Goal: Task Accomplishment & Management: Manage account settings

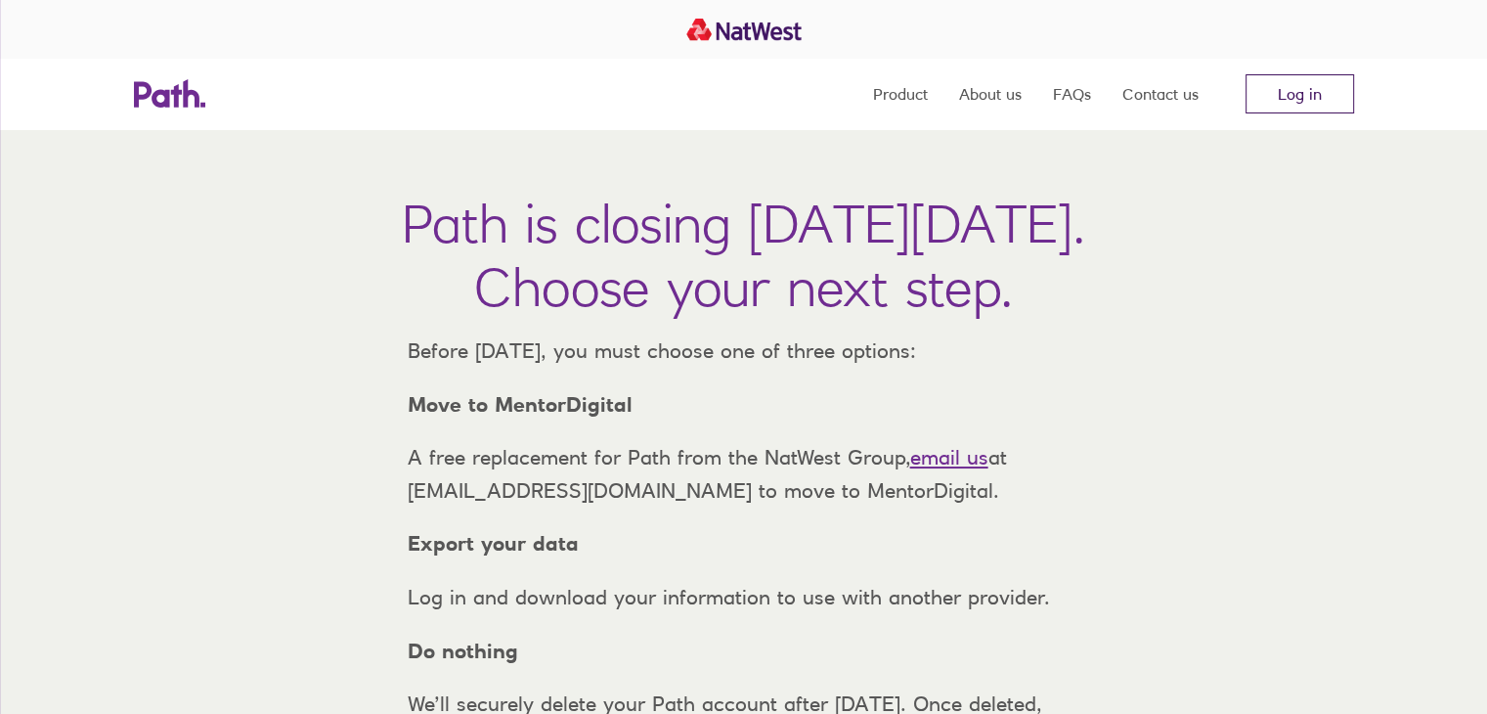
click at [1310, 94] on link "Log in" at bounding box center [1299, 93] width 109 height 39
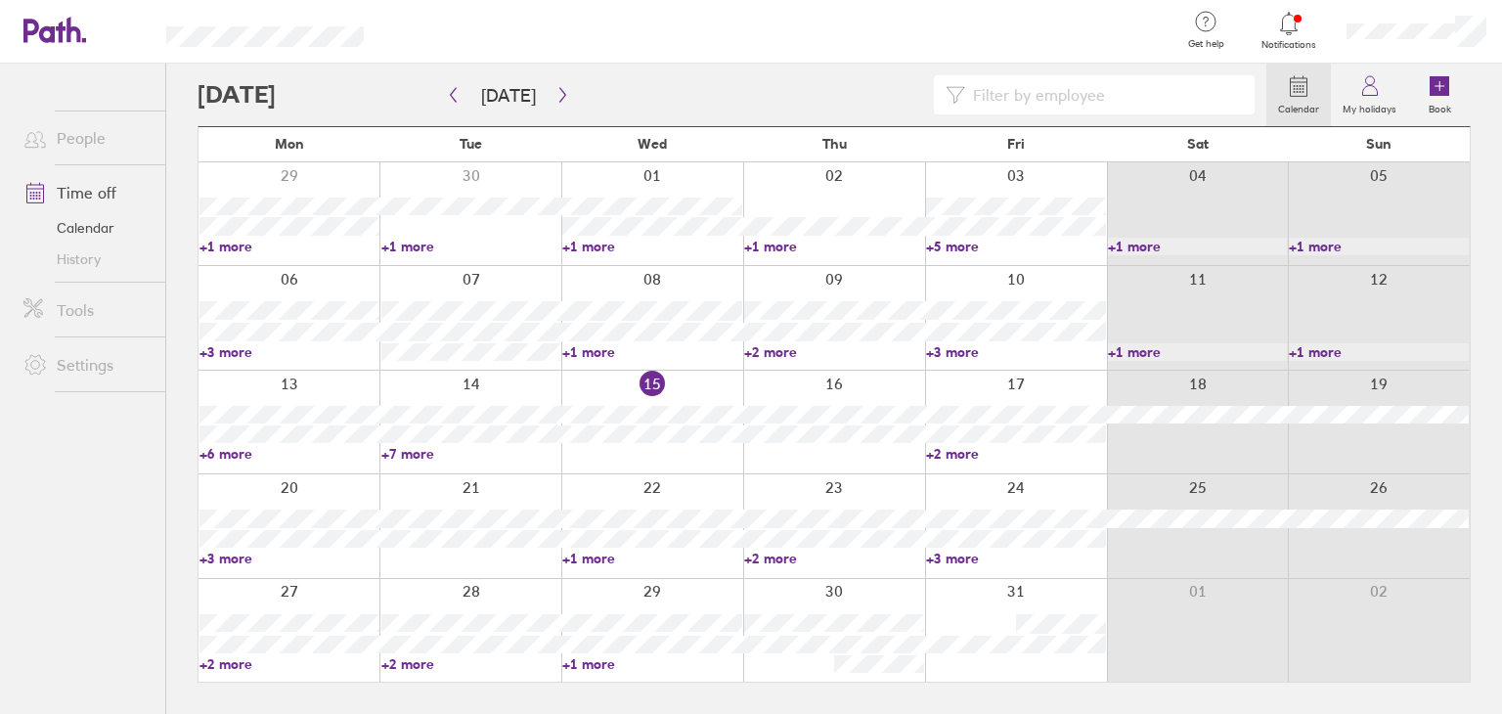
click at [586, 662] on link "+1 more" at bounding box center [652, 664] width 180 height 18
click at [586, 662] on link "+1 more" at bounding box center [647, 664] width 178 height 18
